Goal: Information Seeking & Learning: Compare options

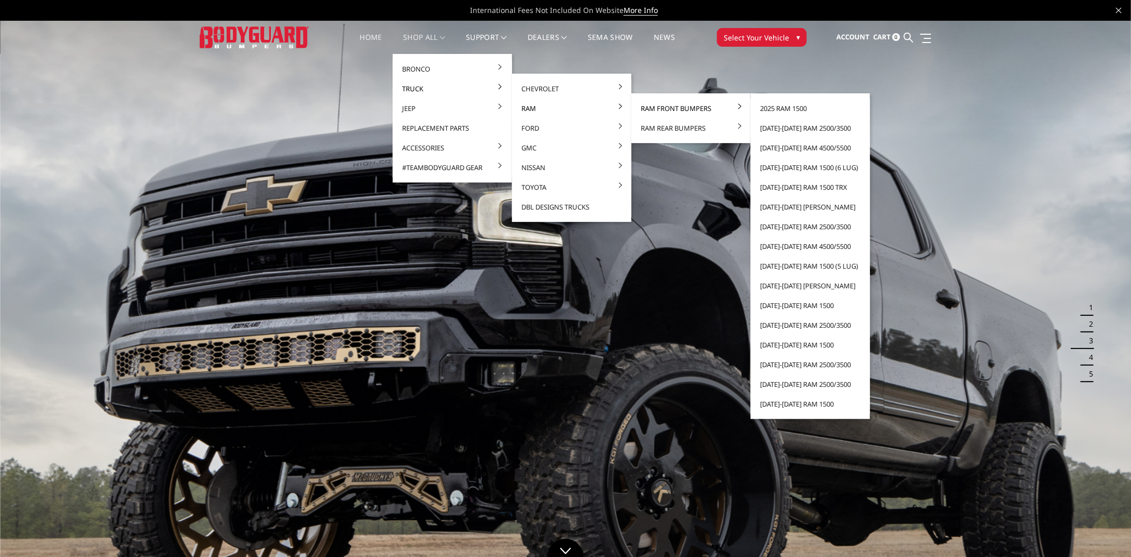
click at [657, 112] on link "Ram Front Bumpers" at bounding box center [690, 109] width 111 height 20
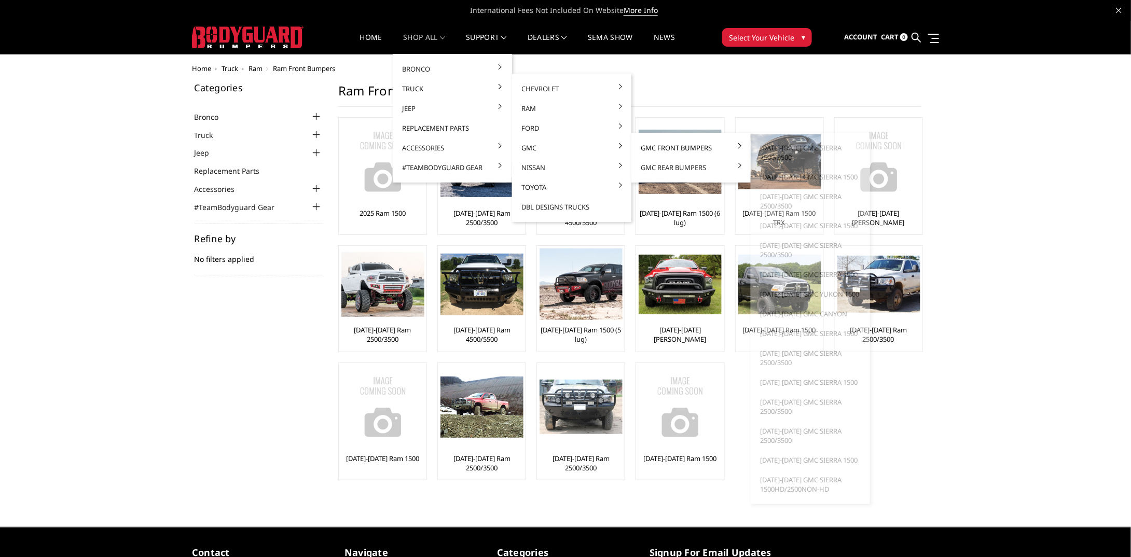
click at [673, 149] on link "GMC Front Bumpers" at bounding box center [690, 148] width 111 height 20
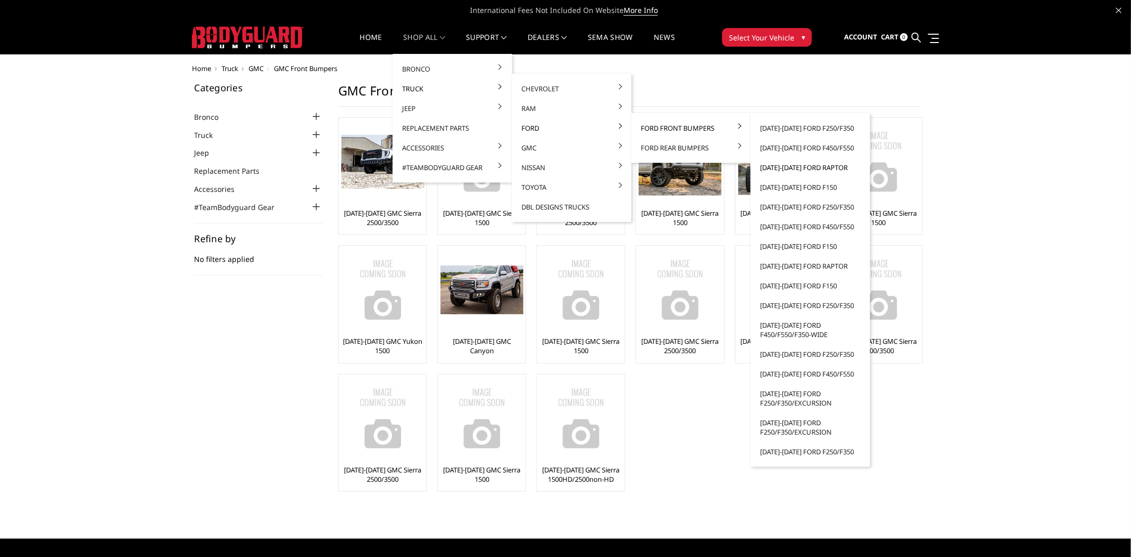
click at [805, 168] on link "[DATE]-[DATE] Ford Raptor" at bounding box center [810, 168] width 111 height 20
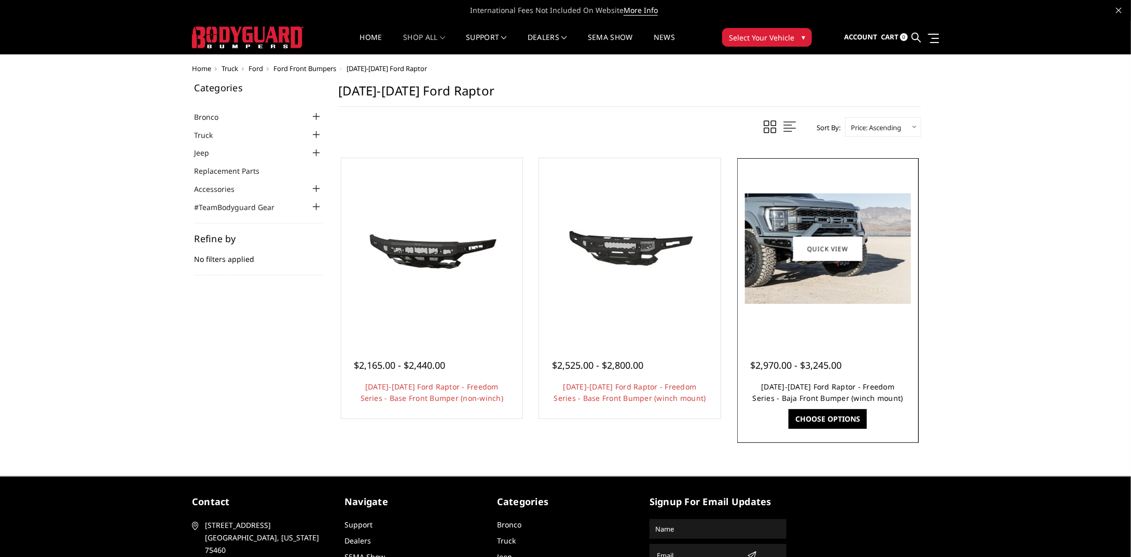
click at [874, 385] on link "2021-2025 Ford Raptor - Freedom Series - Baja Front Bumper (winch mount)" at bounding box center [828, 392] width 150 height 21
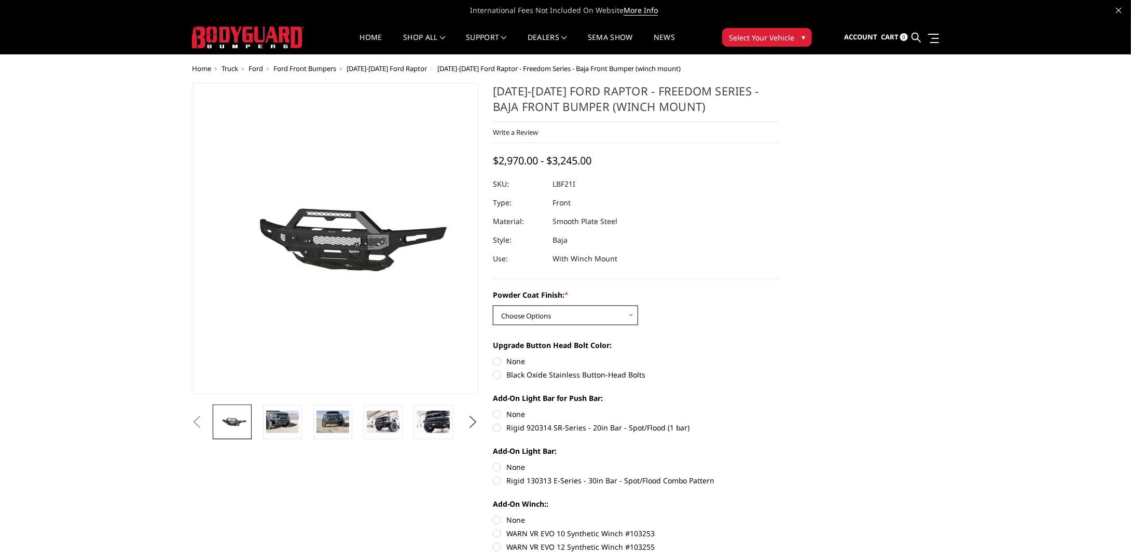
click at [510, 312] on select "Choose Options Bare Metal Texture Black Powder Coat" at bounding box center [565, 316] width 145 height 20
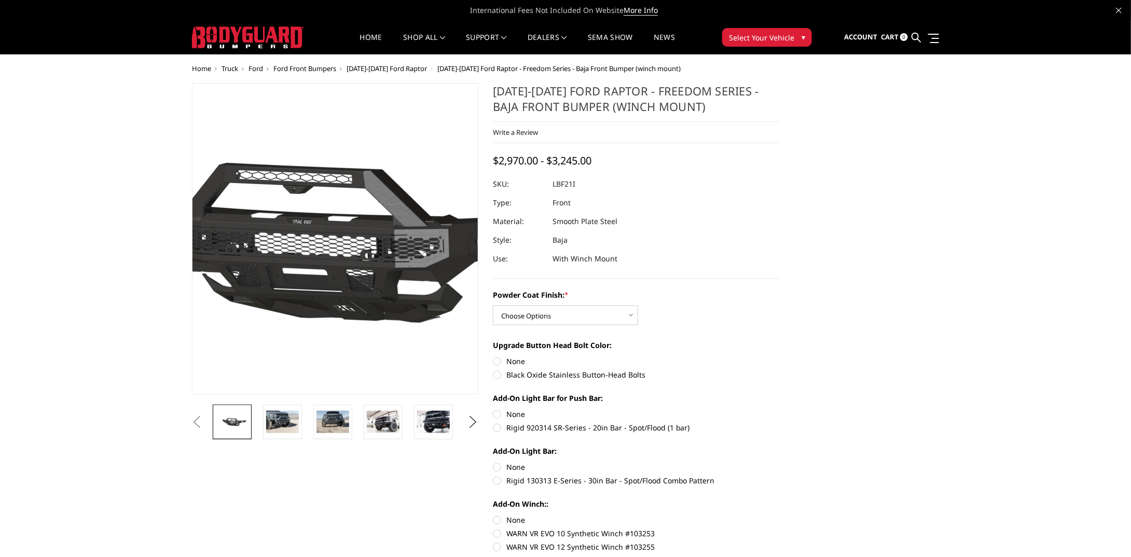
click at [354, 242] on img at bounding box center [311, 239] width 664 height 311
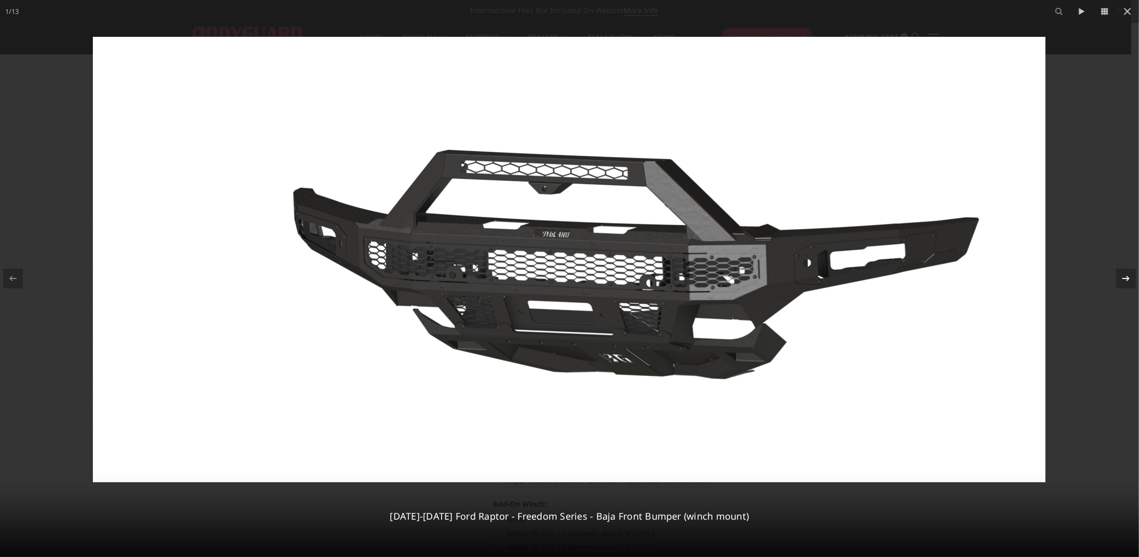
click at [1121, 279] on icon at bounding box center [1125, 278] width 12 height 12
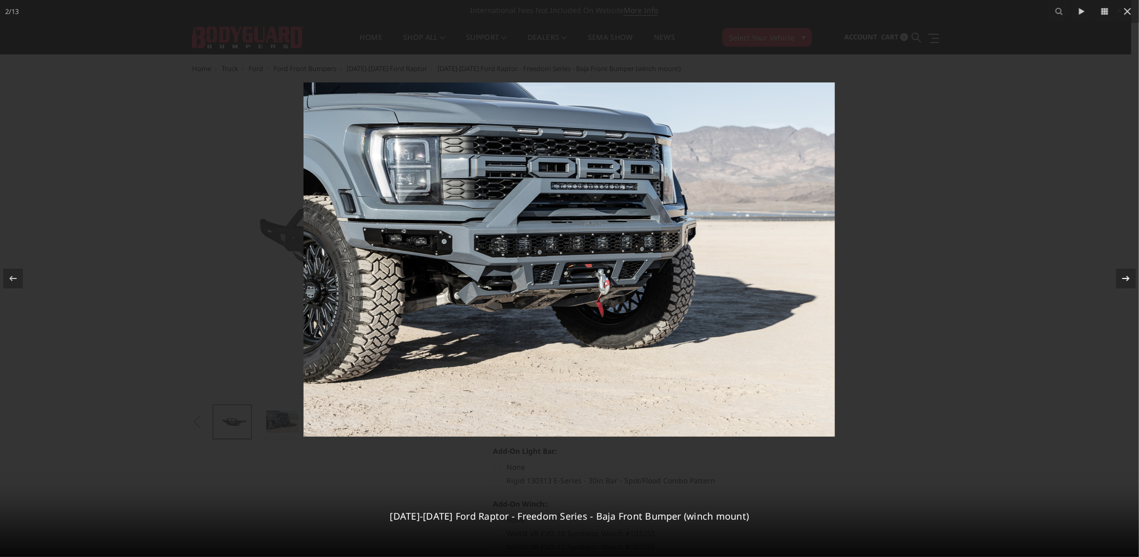
click at [1121, 279] on div "2 / [PHONE_NUMBER][DATE][DATE] Ford Raptor - Freedom Series - Baja Front Bumper…" at bounding box center [569, 278] width 1139 height 557
click at [1125, 278] on icon at bounding box center [1125, 278] width 7 height 5
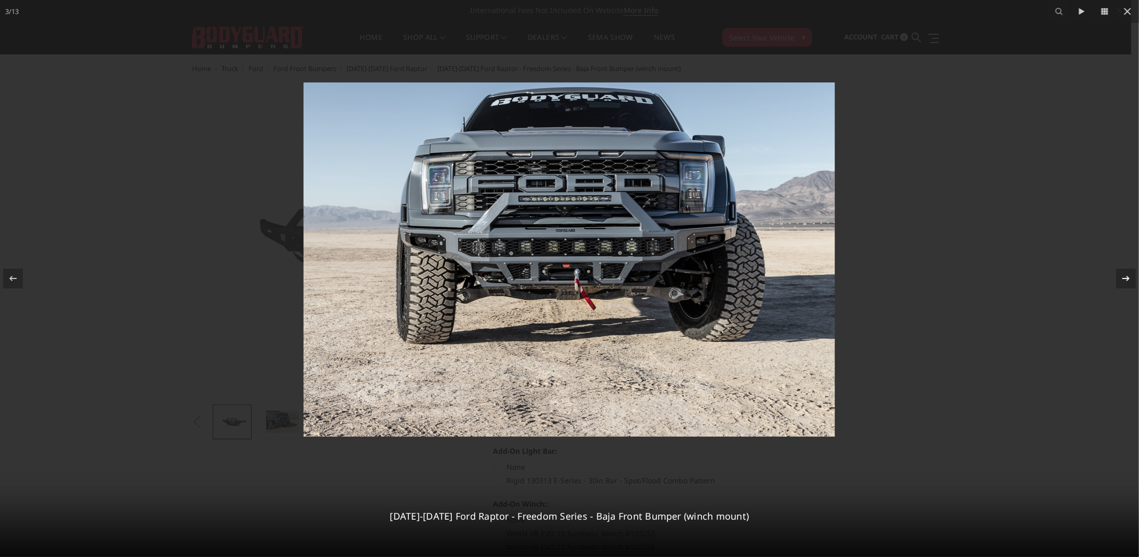
click at [1125, 278] on div "3 / [PHONE_NUMBER][DATE][DATE] Ford Raptor - Freedom Series - Baja Front Bumper…" at bounding box center [569, 278] width 1139 height 557
click at [1126, 278] on icon at bounding box center [1125, 278] width 7 height 5
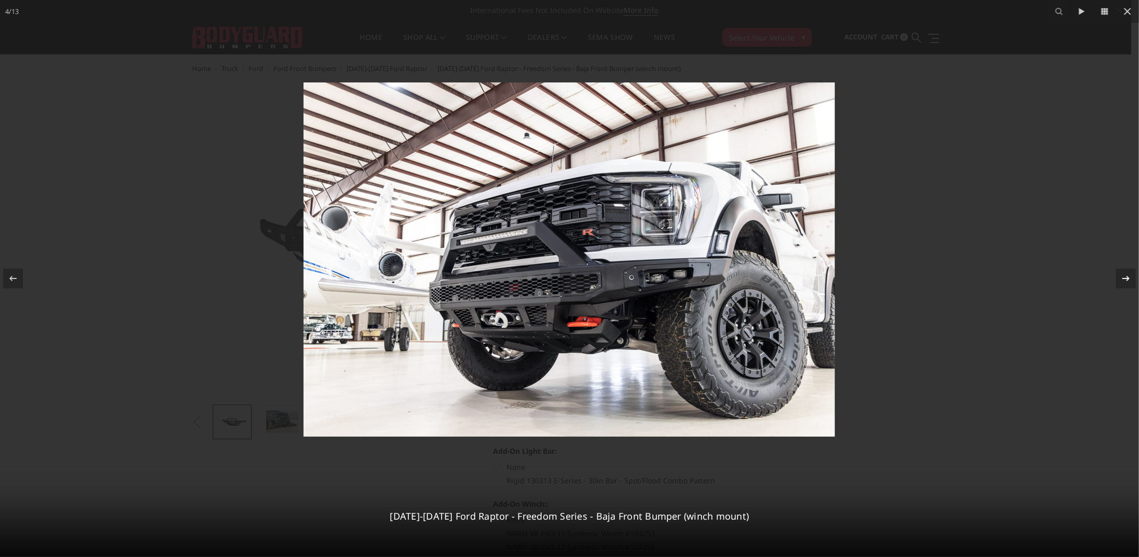
click at [1126, 278] on div "4 / [PHONE_NUMBER][DATE][DATE] Ford Raptor - Freedom Series - Baja Front Bumper…" at bounding box center [569, 278] width 1139 height 557
click at [1126, 278] on icon at bounding box center [1125, 278] width 7 height 5
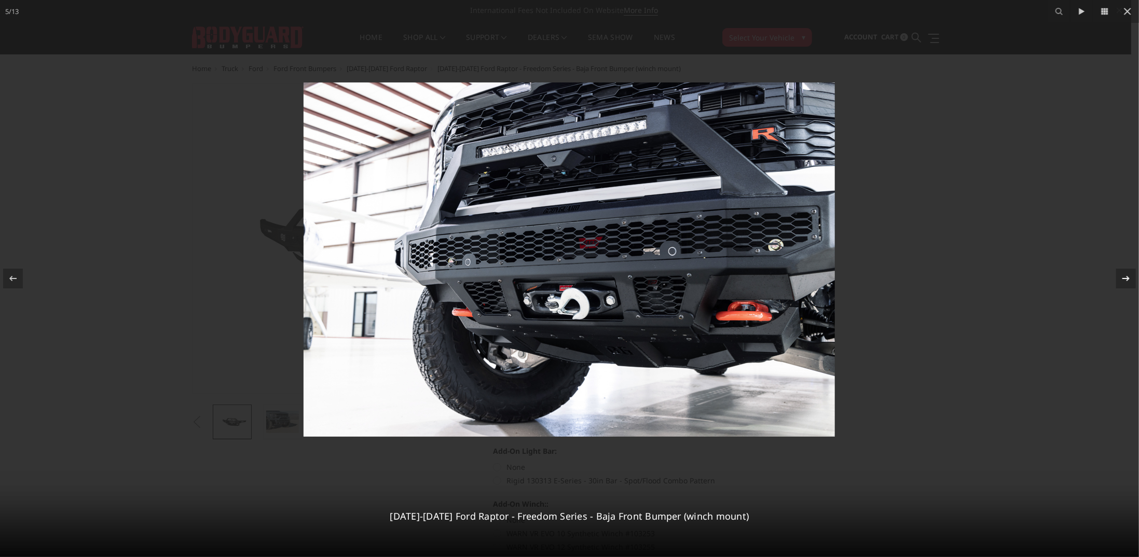
click at [1125, 279] on icon at bounding box center [1125, 278] width 12 height 12
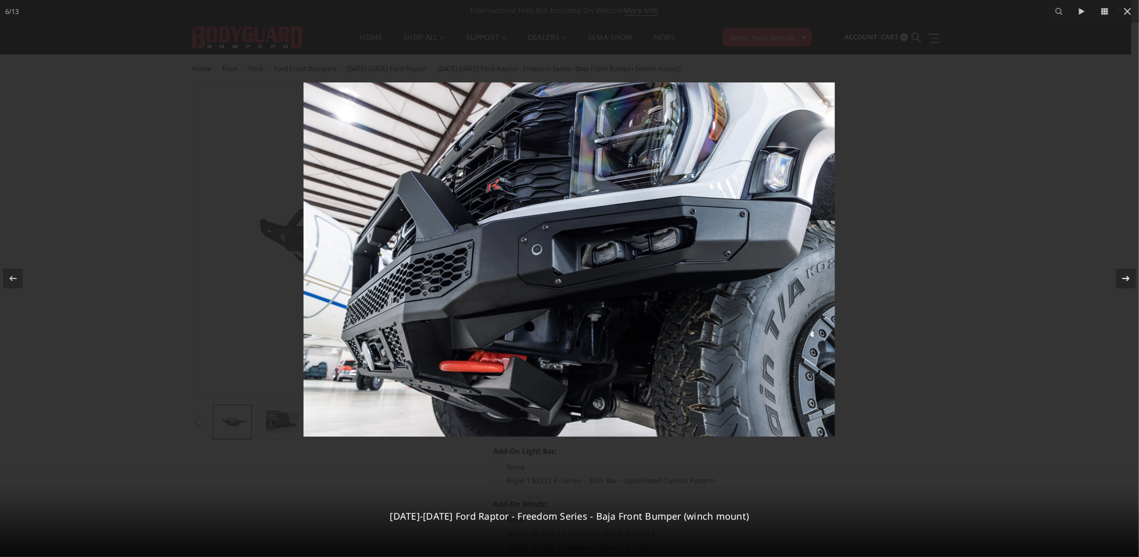
click at [1125, 279] on icon at bounding box center [1125, 278] width 12 height 12
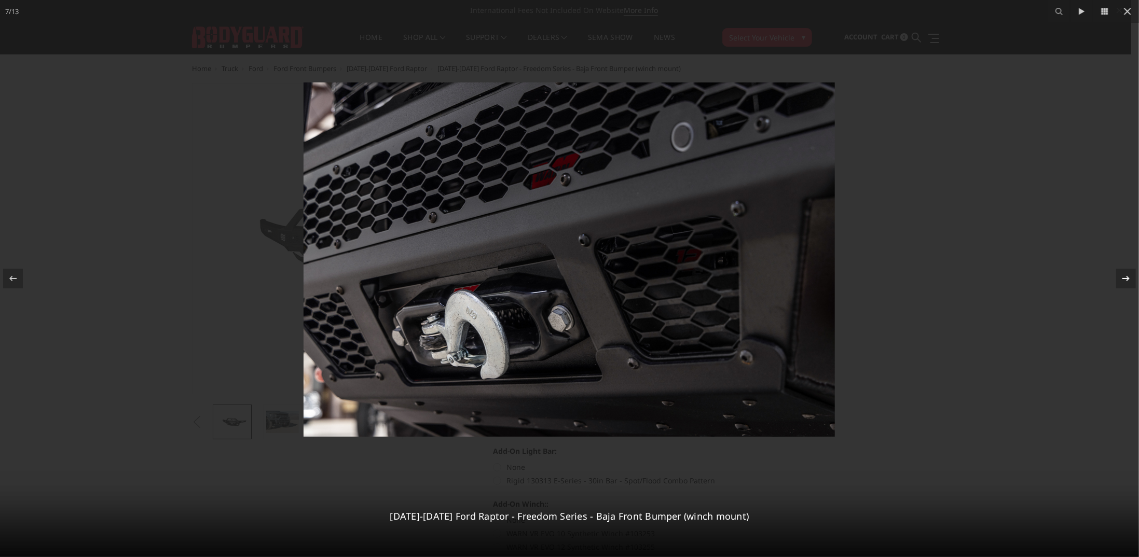
click at [1125, 279] on icon at bounding box center [1125, 278] width 12 height 12
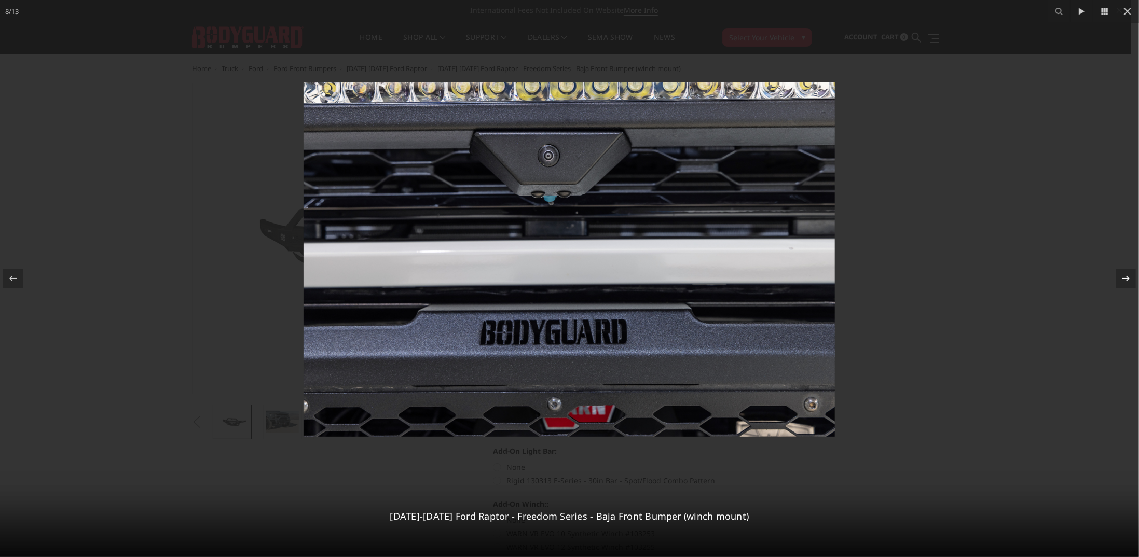
click at [1125, 279] on icon at bounding box center [1125, 278] width 12 height 12
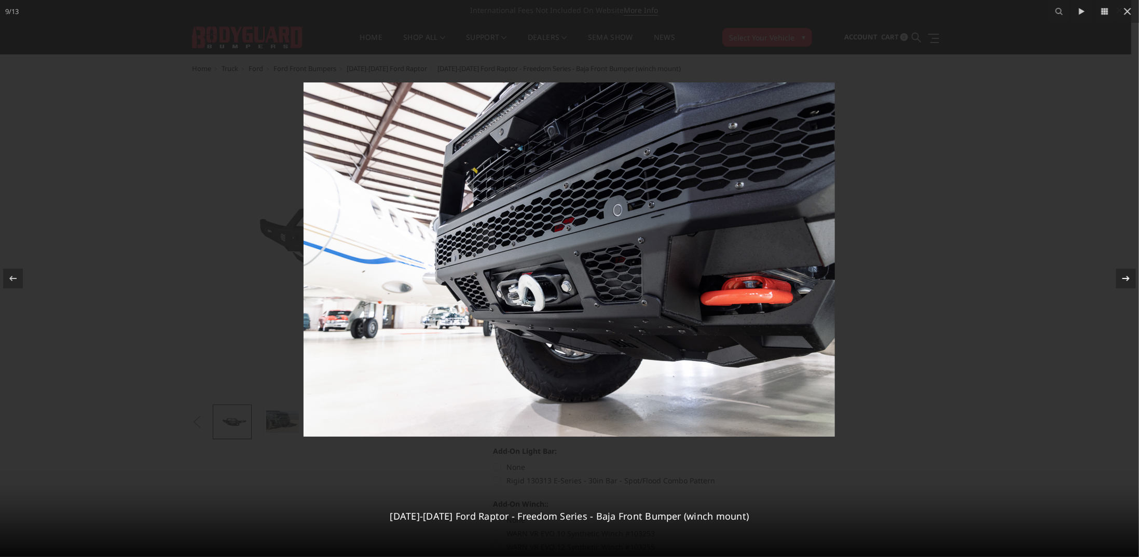
click at [1125, 279] on icon at bounding box center [1125, 278] width 12 height 12
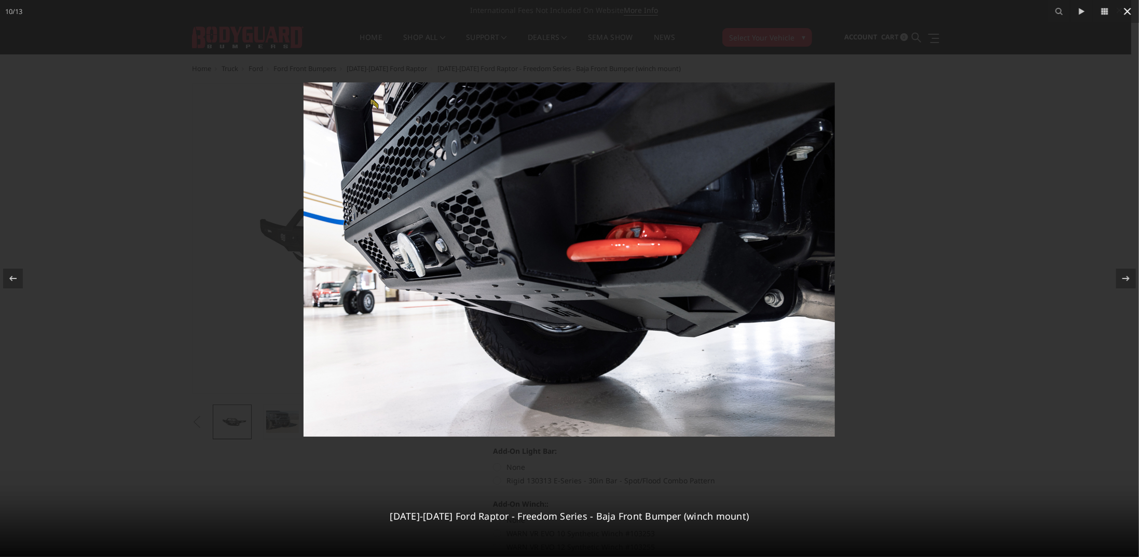
click at [1124, 14] on icon at bounding box center [1127, 11] width 12 height 12
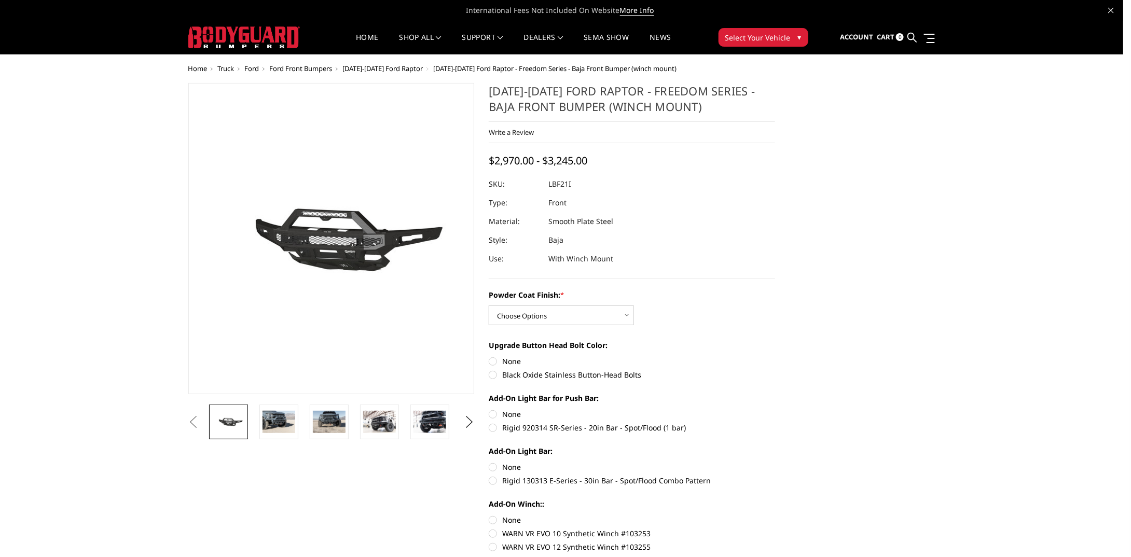
scroll to position [0, 350]
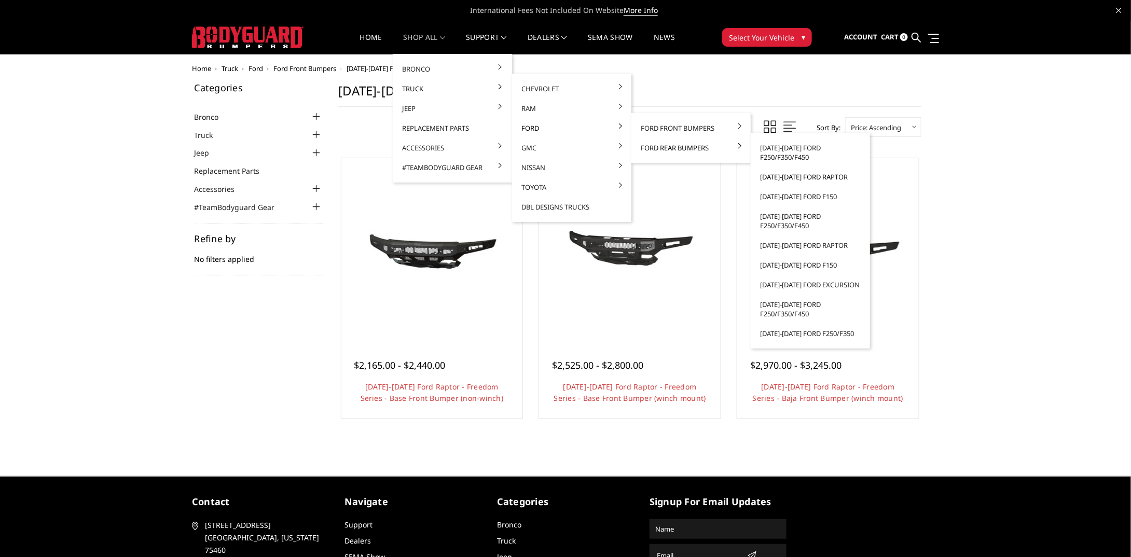
click at [802, 178] on link "[DATE]-[DATE] Ford Raptor" at bounding box center [810, 177] width 111 height 20
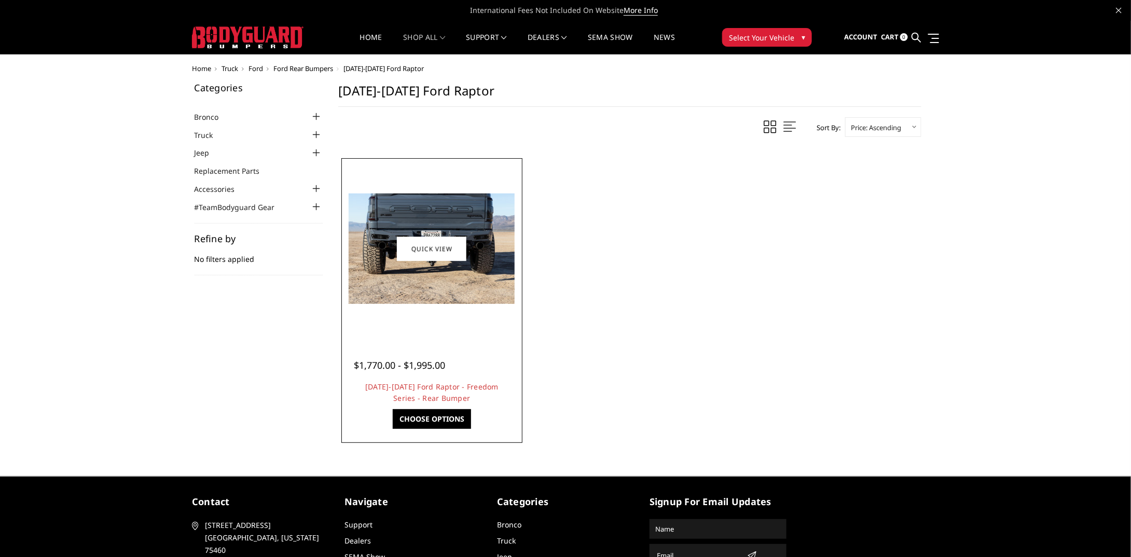
click at [470, 275] on img at bounding box center [432, 248] width 166 height 110
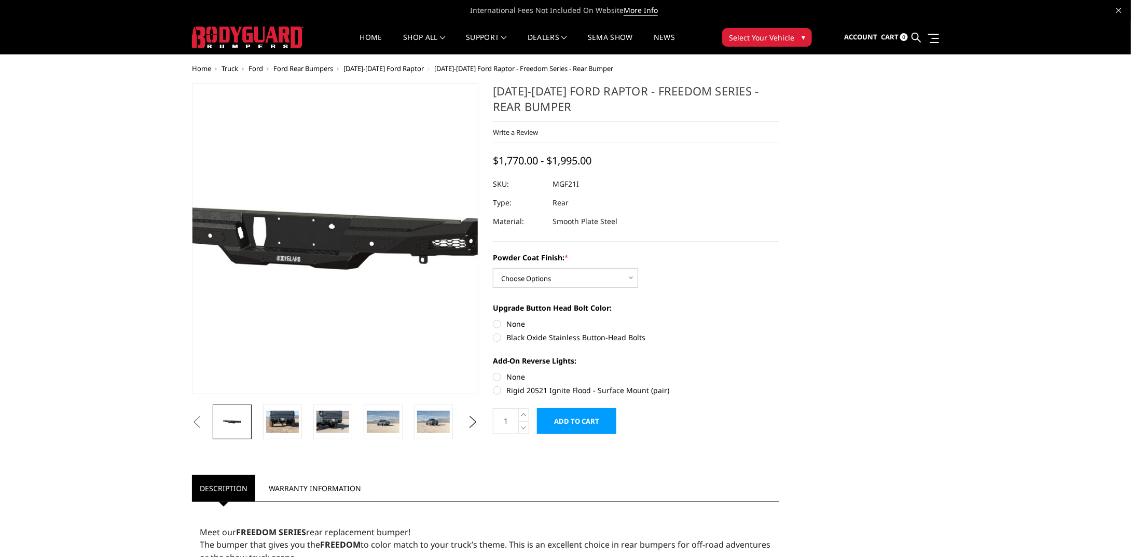
click at [359, 252] on img at bounding box center [303, 239] width 664 height 316
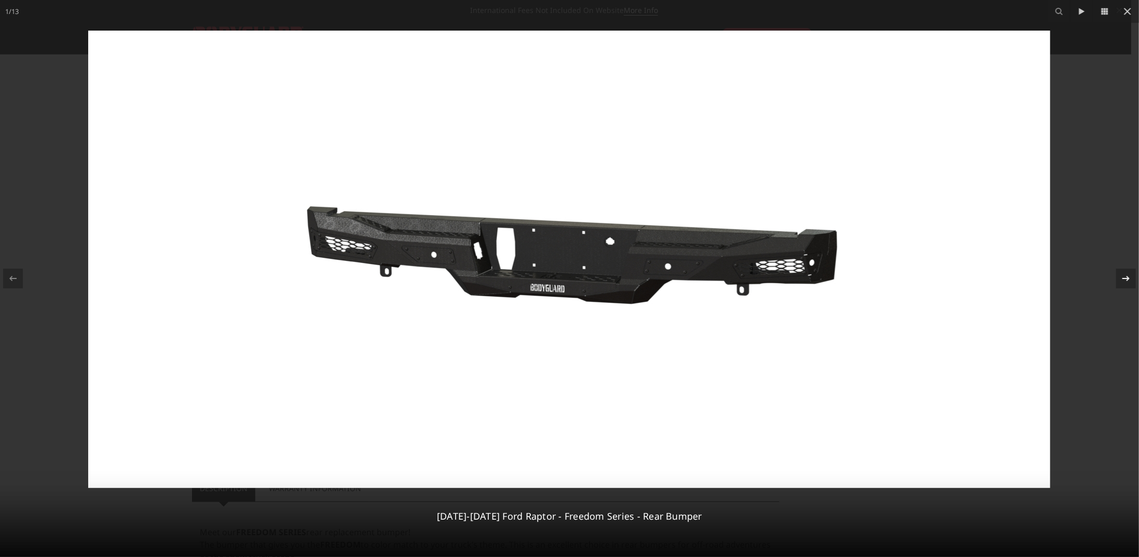
click at [1126, 277] on icon at bounding box center [1125, 278] width 12 height 12
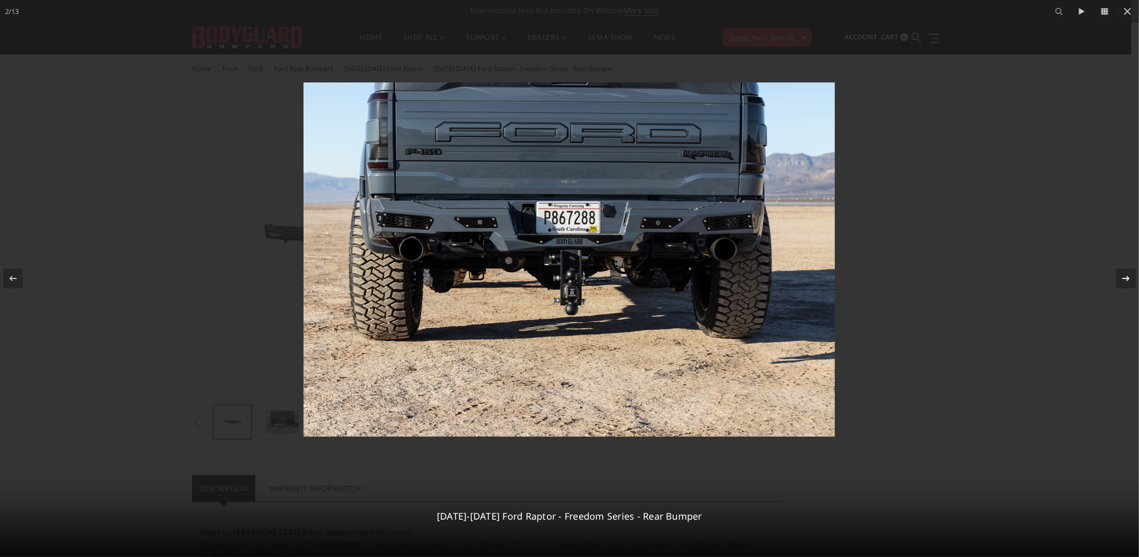
click at [1126, 277] on div "2 / [PHONE_NUMBER][DATE][DATE] Ford Raptor - Freedom Series - Rear Bumper" at bounding box center [569, 278] width 1139 height 557
click at [1056, 295] on div at bounding box center [569, 278] width 1139 height 557
